Goal: Task Accomplishment & Management: Use online tool/utility

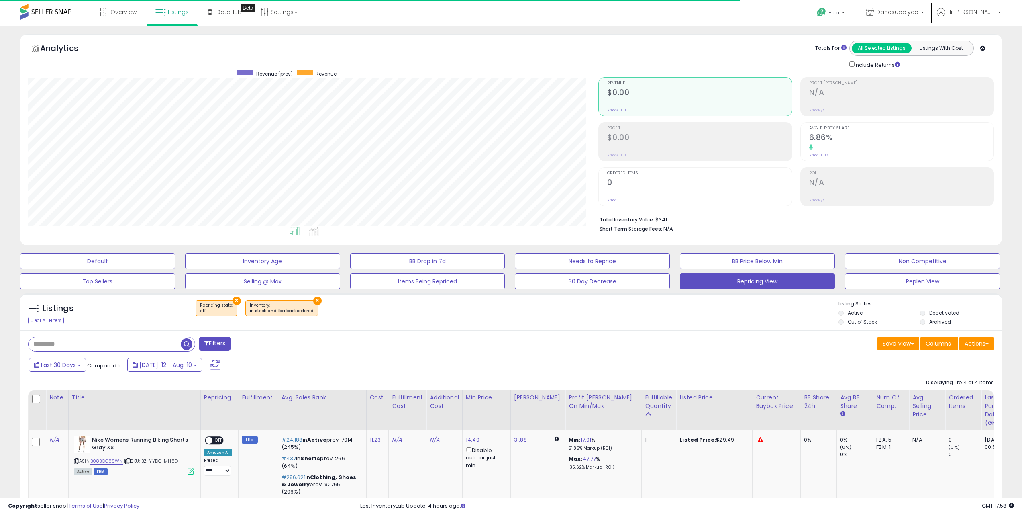
scroll to position [165, 571]
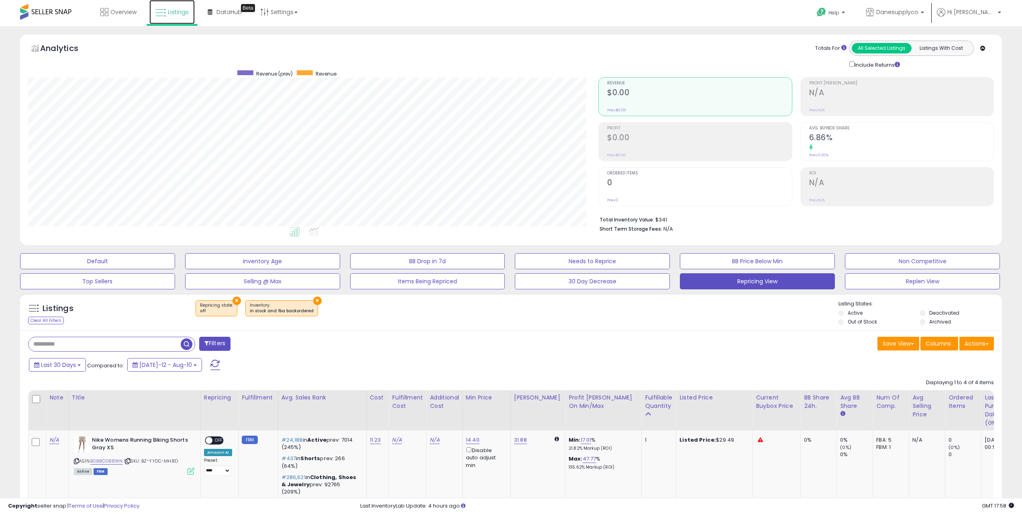
click at [168, 13] on span "Listings" at bounding box center [178, 12] width 21 height 8
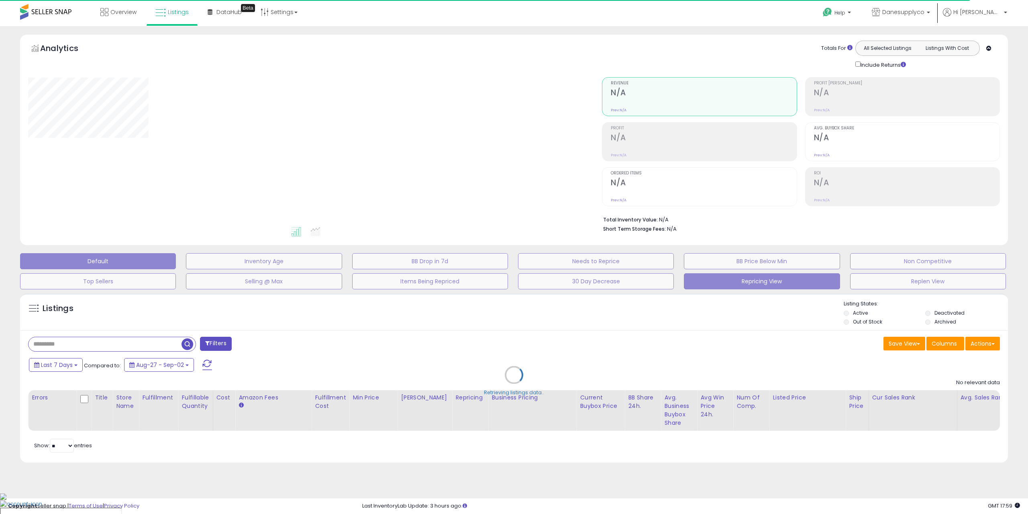
click at [698, 282] on button "Repricing View" at bounding box center [762, 281] width 156 height 16
